Goal: Find specific page/section: Find specific page/section

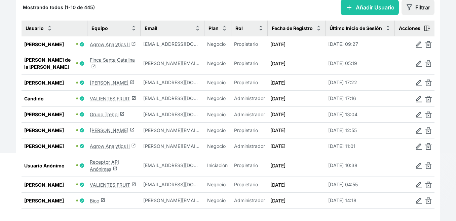
scroll to position [163, 0]
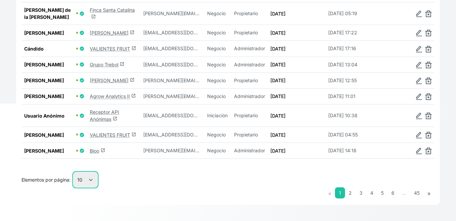
click at [87, 181] on select "10 25 50 100" at bounding box center [85, 179] width 24 height 15
select select "100"
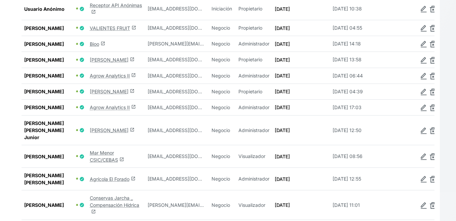
click at [110, 162] on link "Mar Menor CSIC/CEBAS launch" at bounding box center [107, 156] width 34 height 13
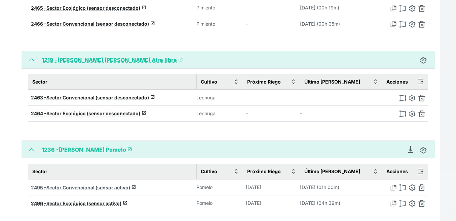
click at [110, 188] on span "Sector Convencional (sensor activo)" at bounding box center [88, 187] width 84 height 6
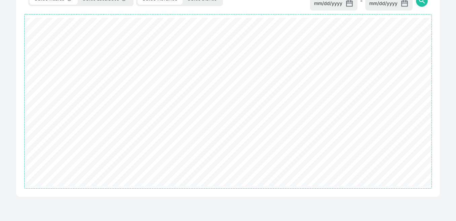
select select "2495"
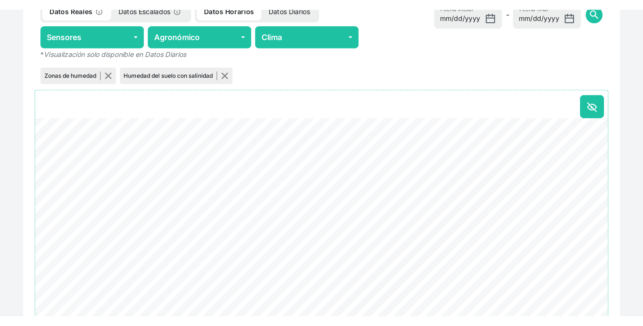
scroll to position [305, 0]
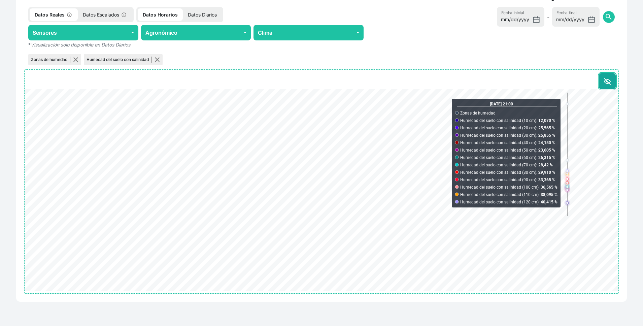
click at [459, 80] on icon at bounding box center [607, 81] width 6 height 6
